Goal: Find specific page/section: Find specific page/section

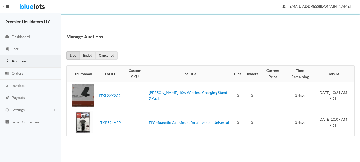
click at [19, 61] on span "Auctions" at bounding box center [19, 61] width 15 height 5
click at [16, 49] on span "Lots" at bounding box center [15, 49] width 7 height 5
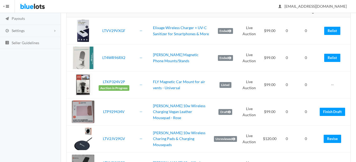
scroll to position [79, 0]
